Goal: Find specific page/section: Find specific page/section

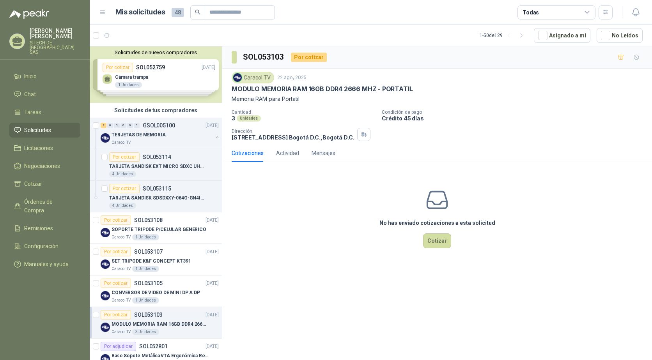
scroll to position [39, 0]
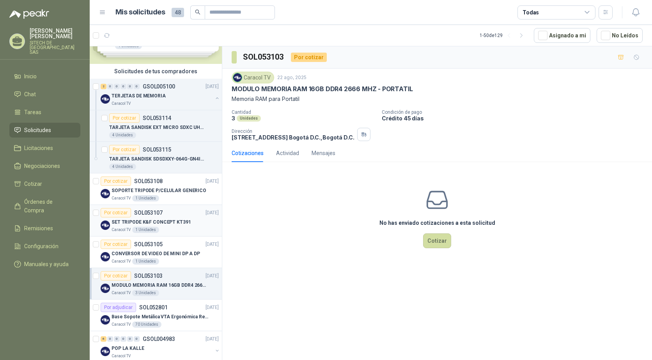
click at [137, 223] on p "SET TRIPODE K&F CONCEPT KT391" at bounding box center [152, 222] width 80 height 7
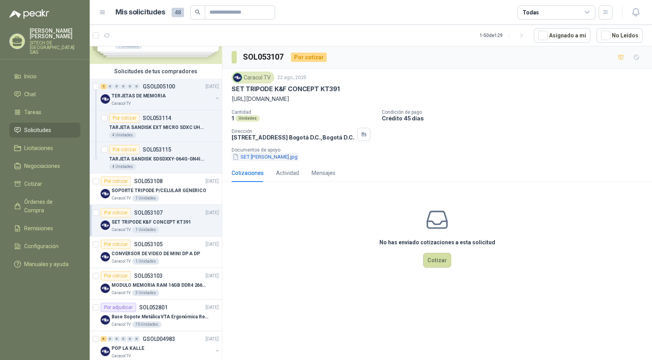
click at [265, 155] on button "SET TRIPODE KF.jpg" at bounding box center [265, 157] width 67 height 8
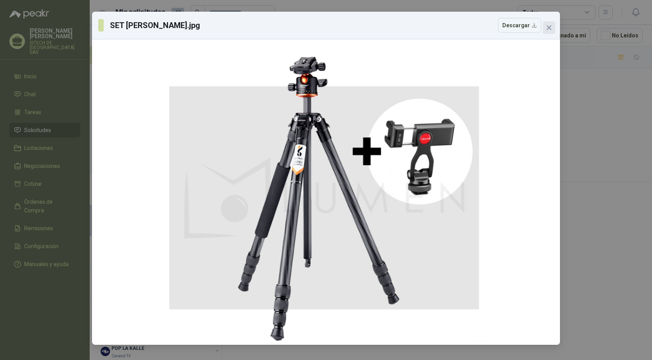
click at [547, 26] on icon "close" at bounding box center [549, 27] width 5 height 5
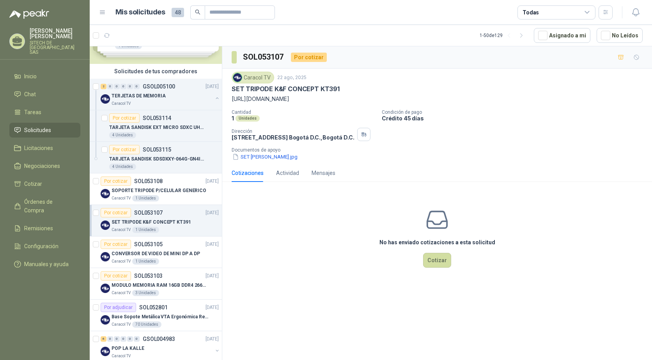
click at [265, 87] on p "SET TRIPODE K&F CONCEPT KT391" at bounding box center [286, 89] width 108 height 8
copy p "SET TRIPODE K&F CONCEPT KT391"
click at [143, 188] on p "SOPORTE TRIPODE P/CELULAR GENERICO" at bounding box center [159, 190] width 95 height 7
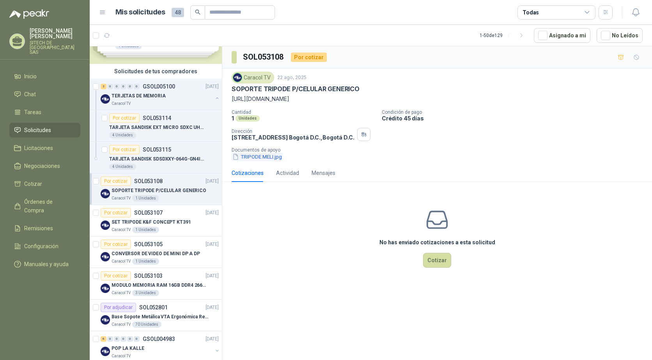
click at [251, 158] on button "TRIPODE MELI.jpg" at bounding box center [257, 157] width 51 height 8
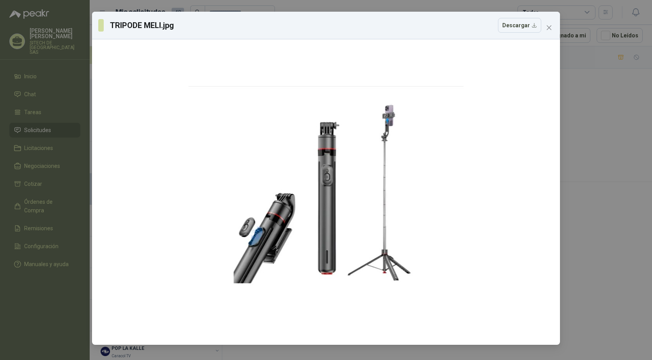
click at [559, 27] on div "TRIPODE MELI.jpg Descargar" at bounding box center [326, 26] width 468 height 28
click at [552, 28] on span "Close" at bounding box center [549, 28] width 12 height 6
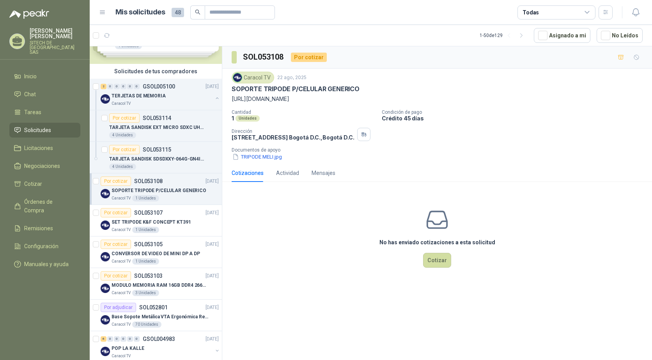
click at [273, 88] on p "SOPORTE TRIPODE P/CELULAR GENERICO" at bounding box center [296, 89] width 128 height 8
copy p "SOPORTE TRIPODE P/CELULAR GENERICO"
click at [149, 219] on p "SET TRIPODE K&F CONCEPT KT391" at bounding box center [152, 222] width 80 height 7
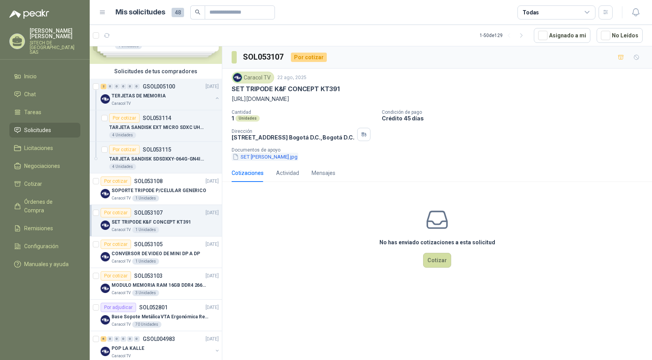
click at [262, 157] on button "SET TRIPODE KF.jpg" at bounding box center [265, 157] width 67 height 8
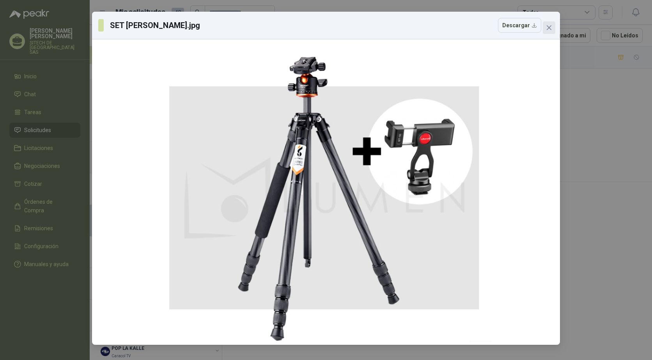
click at [552, 30] on span "Close" at bounding box center [549, 28] width 12 height 6
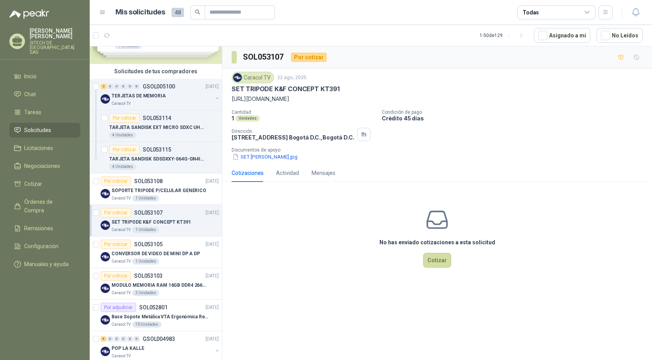
click at [264, 94] on div "Caracol TV 22 ago, 2025 SET TRIPODE K&F CONCEPT KT391 https://lumen-colombia.co…" at bounding box center [437, 88] width 411 height 32
click at [264, 91] on p "SET TRIPODE K&F CONCEPT KT391" at bounding box center [286, 89] width 108 height 8
copy p "SET TRIPODE K&F CONCEPT KT391"
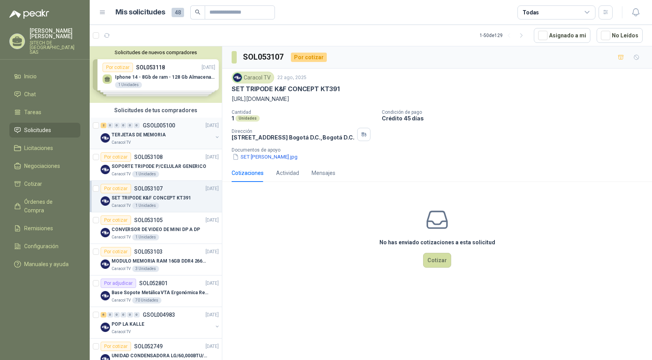
click at [122, 135] on p "TERJETAS DE MEMORIA" at bounding box center [139, 134] width 54 height 7
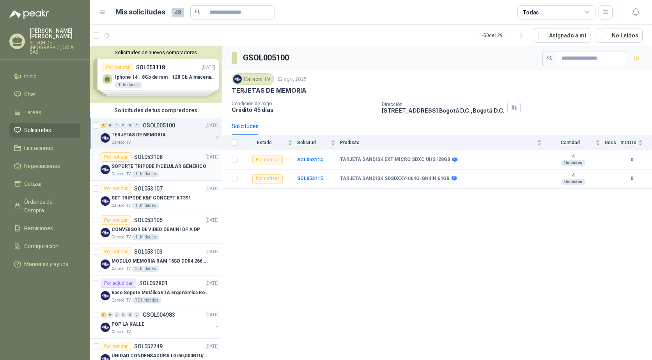
click at [160, 166] on p "SOPORTE TRIPODE P/CELULAR GENERICO" at bounding box center [159, 166] width 95 height 7
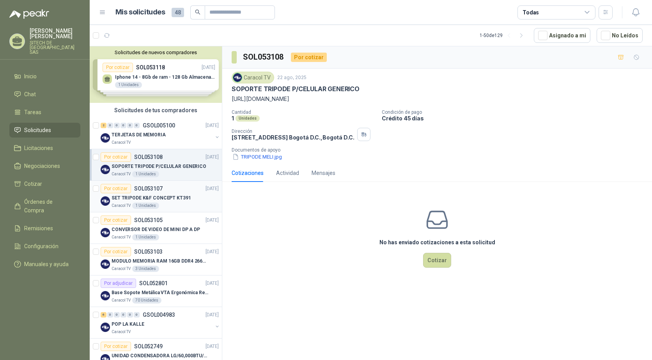
click at [166, 191] on div "Por cotizar SOL053107 [DATE]" at bounding box center [160, 188] width 118 height 9
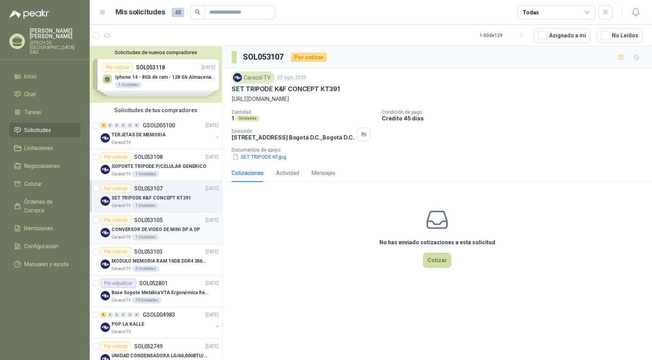
click at [171, 225] on div "Por cotizar SOL053105 [DATE]" at bounding box center [160, 220] width 118 height 9
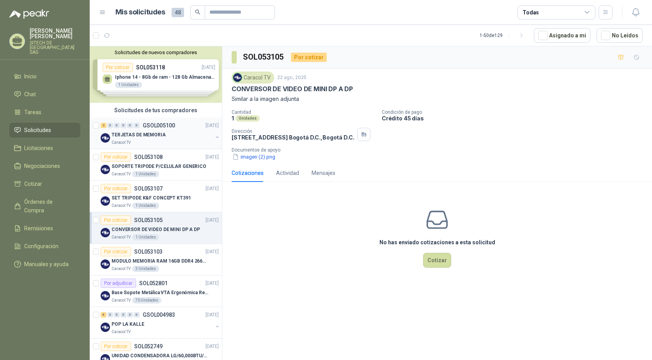
click at [143, 137] on p "TERJETAS DE MEMORIA" at bounding box center [139, 134] width 54 height 7
